Goal: Information Seeking & Learning: Learn about a topic

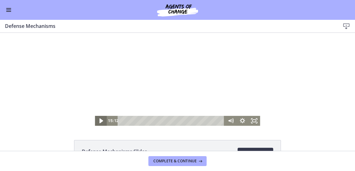
click at [99, 120] on icon "Play Video" at bounding box center [101, 120] width 4 height 5
click at [177, 82] on div at bounding box center [177, 79] width 165 height 93
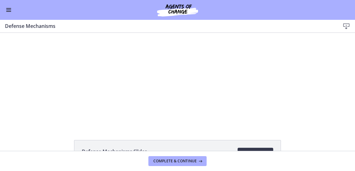
click at [177, 82] on div at bounding box center [177, 79] width 165 height 93
click at [178, 83] on div at bounding box center [177, 79] width 165 height 93
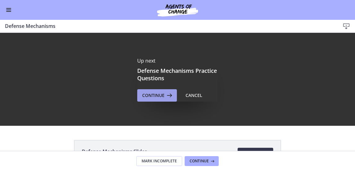
click at [157, 95] on span "Continue" at bounding box center [153, 95] width 22 height 7
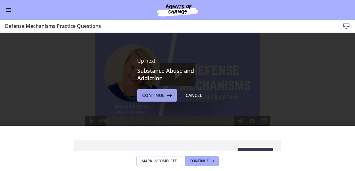
click at [147, 96] on span "Continue" at bounding box center [153, 95] width 22 height 7
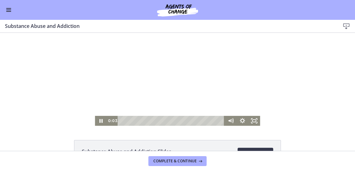
click at [147, 98] on div at bounding box center [177, 79] width 165 height 93
click at [100, 121] on icon "Play Video" at bounding box center [101, 121] width 3 height 4
click at [179, 72] on div at bounding box center [177, 79] width 165 height 93
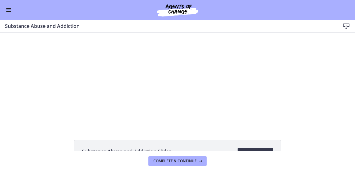
click at [180, 72] on div at bounding box center [177, 79] width 165 height 93
